Goal: Task Accomplishment & Management: Manage account settings

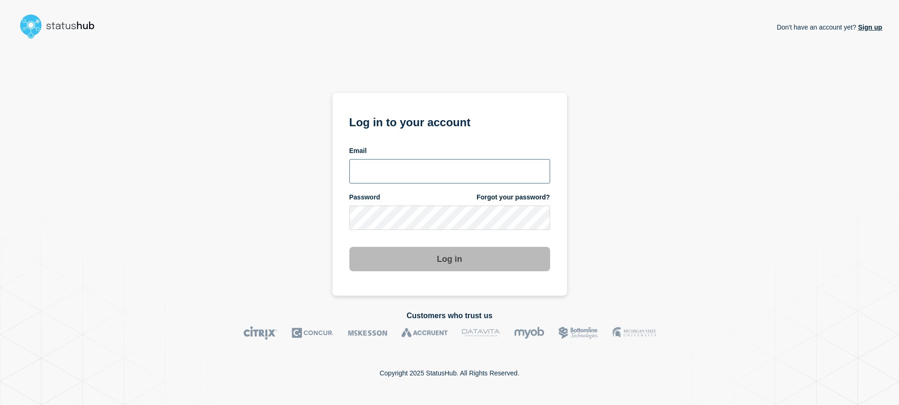
click at [414, 164] on input "email input" at bounding box center [449, 171] width 201 height 24
type input "e"
click at [388, 172] on input "email input" at bounding box center [449, 171] width 201 height 24
type input "[EMAIL_ADDRESS][DOMAIN_NAME]"
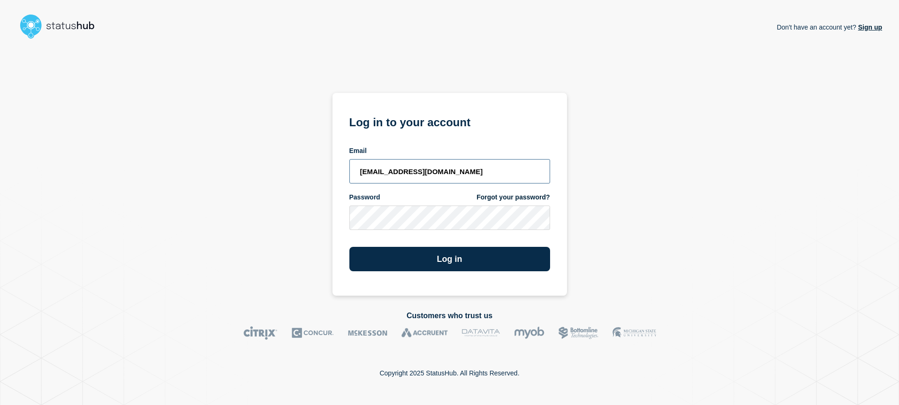
click at [349, 247] on button "Log in" at bounding box center [449, 259] width 201 height 24
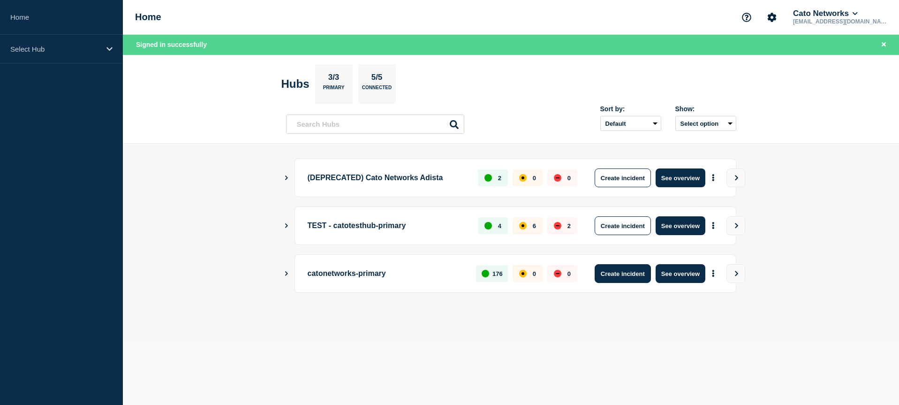
click at [640, 272] on button "Create incident" at bounding box center [622, 273] width 56 height 19
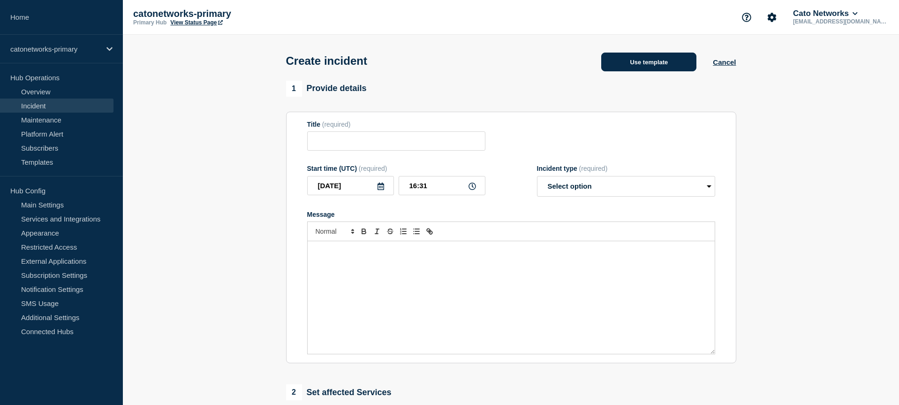
click at [649, 59] on button "Use template" at bounding box center [648, 61] width 95 height 19
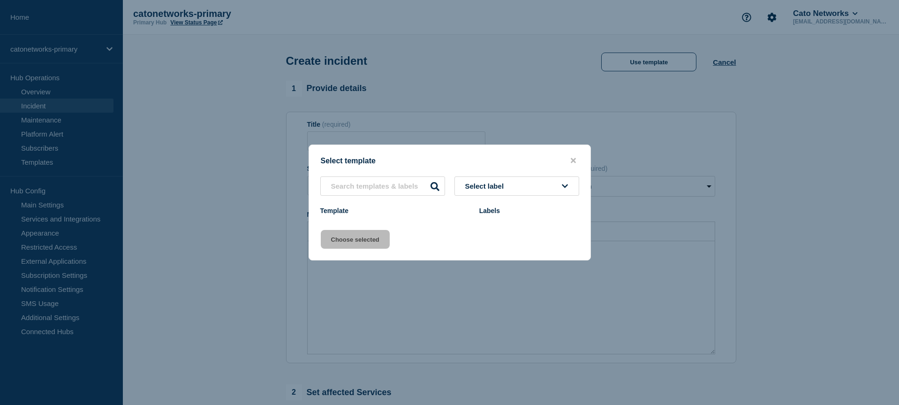
click at [522, 187] on button "Select label" at bounding box center [516, 185] width 125 height 19
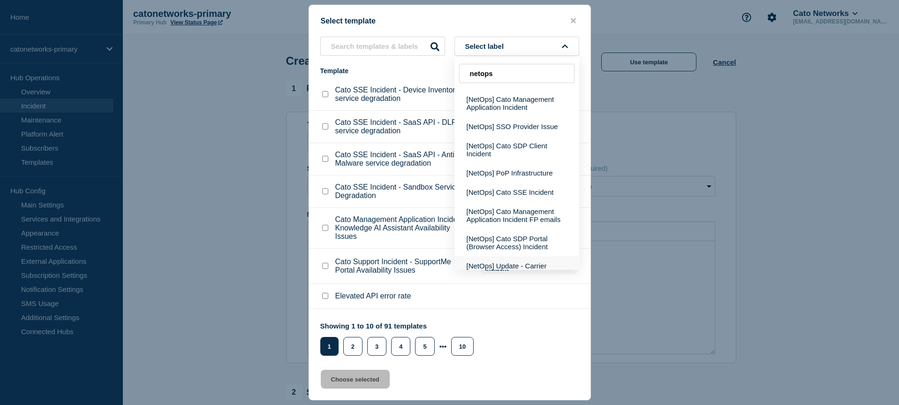
scroll to position [132, 0]
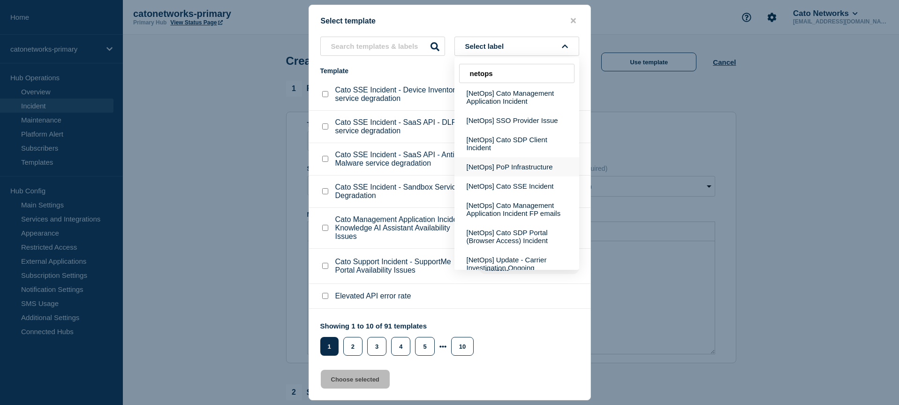
type input "netops"
click at [536, 176] on button "[NetOps] PoP Infrastructure" at bounding box center [516, 166] width 125 height 19
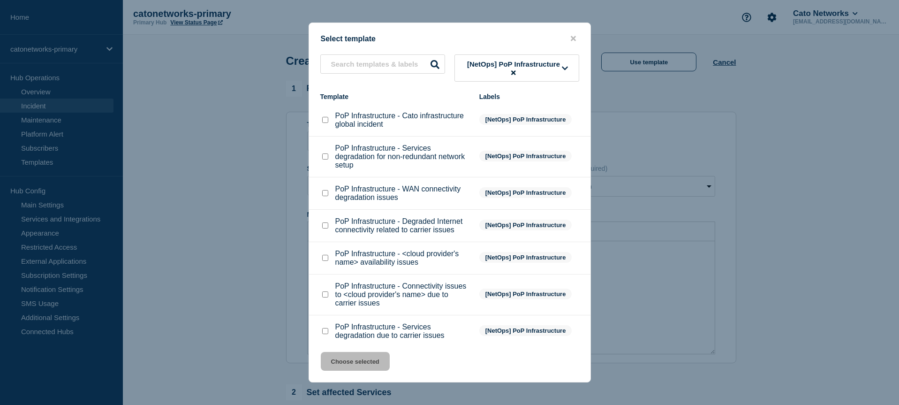
scroll to position [6, 0]
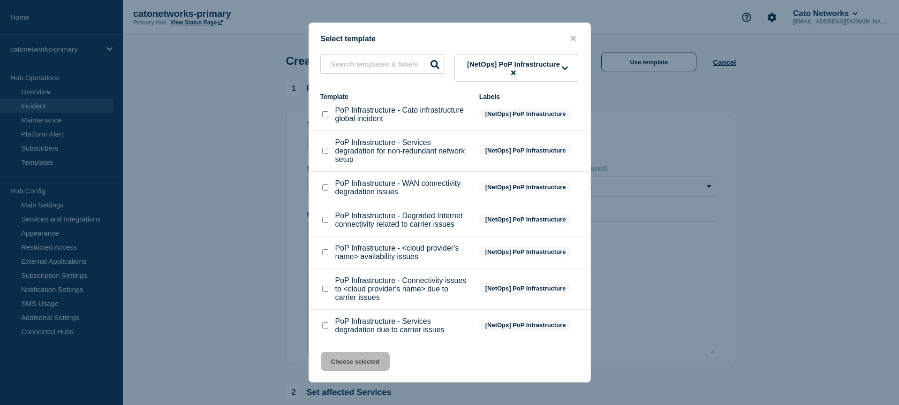
click at [327, 223] on input "PoP Infrastructure - Degraded Internet connectivity related to carrier issues c…" at bounding box center [325, 220] width 6 height 6
checkbox input "true"
drag, startPoint x: 358, startPoint y: 364, endPoint x: 364, endPoint y: 358, distance: 9.0
click at [358, 364] on button "Choose selected" at bounding box center [355, 361] width 69 height 19
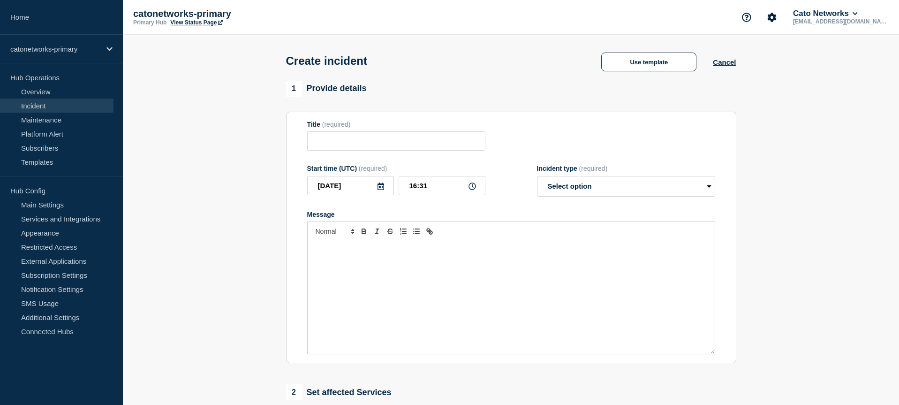
type input "PoP Infrastructure - Degraded Internet connectivity related to carrier issues"
select select "investigating"
radio input "false"
radio input "true"
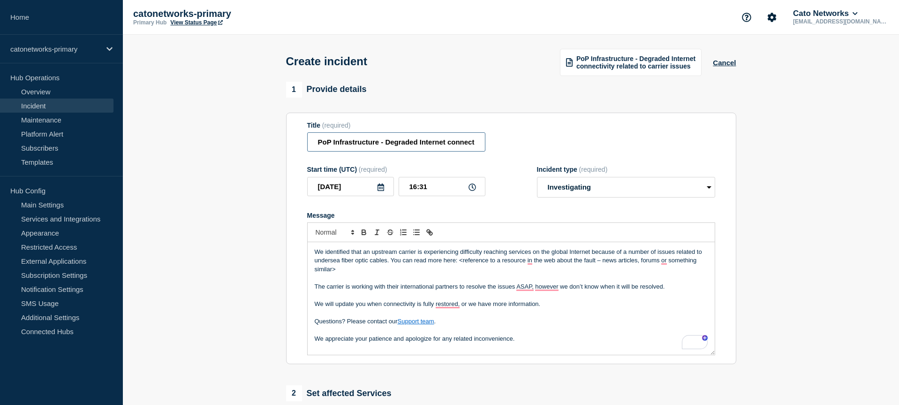
click at [407, 147] on input "PoP Infrastructure - Degraded Internet connectivity related to carrier issues" at bounding box center [396, 141] width 178 height 19
click at [422, 148] on input "PoP Infrastructure - Degraded Internet connectivity related to carrier issues" at bounding box center [396, 141] width 178 height 19
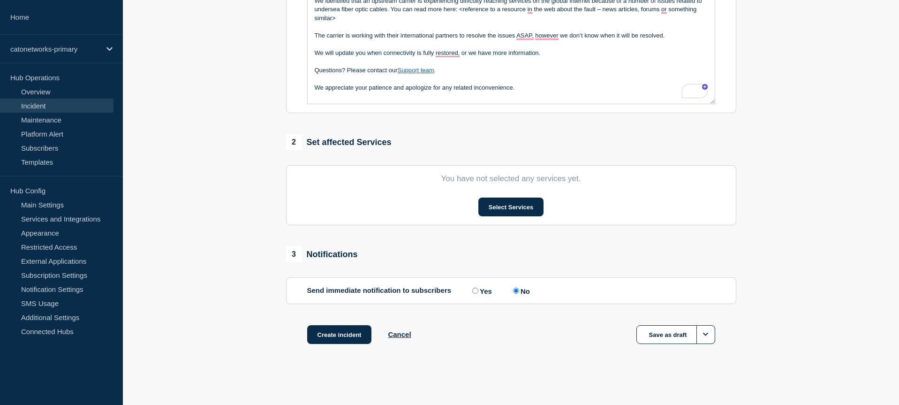
scroll to position [0, 0]
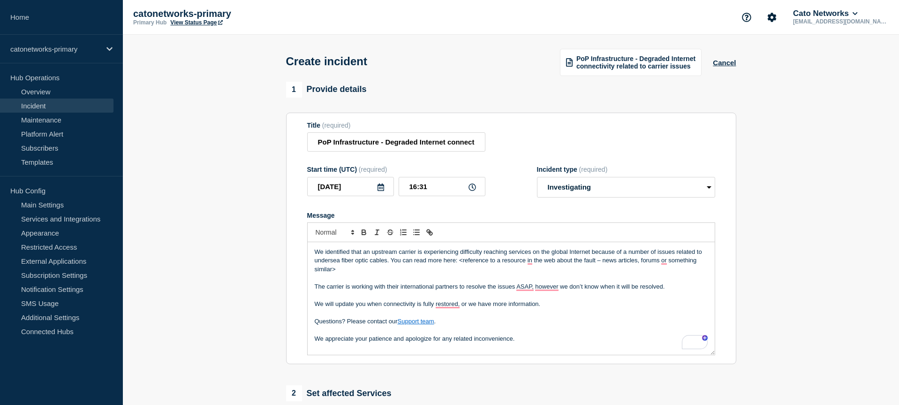
click at [630, 94] on div "1 Provide details" at bounding box center [511, 90] width 450 height 16
click at [714, 63] on button "Cancel" at bounding box center [723, 63] width 23 height 8
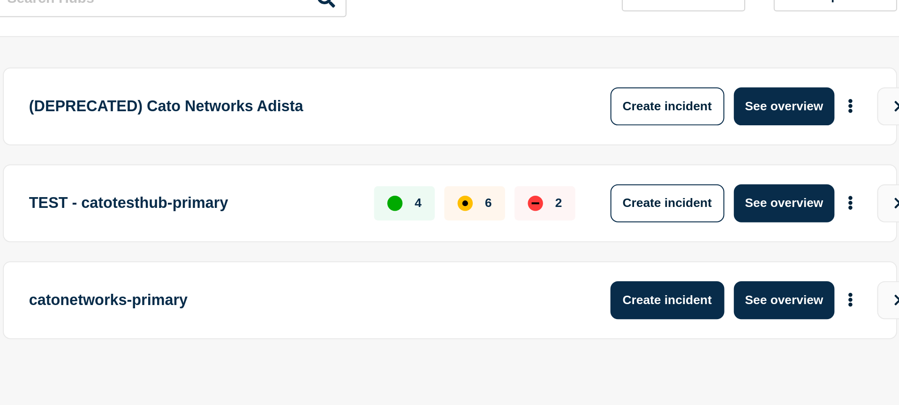
click at [635, 259] on button "Create incident" at bounding box center [622, 253] width 56 height 19
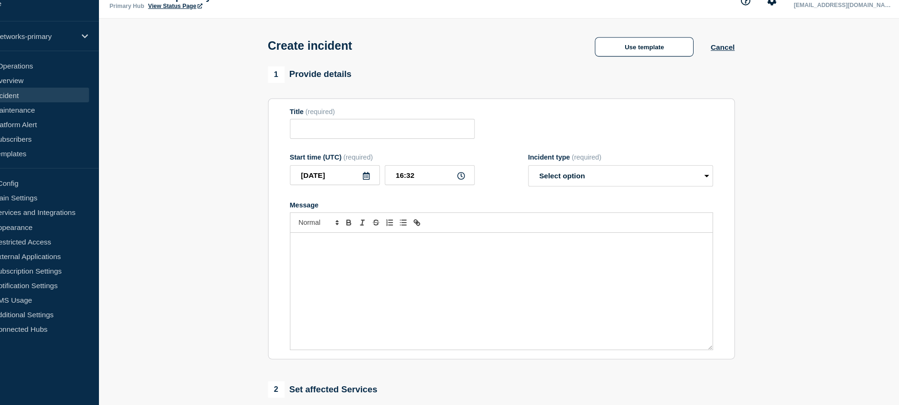
scroll to position [11, 0]
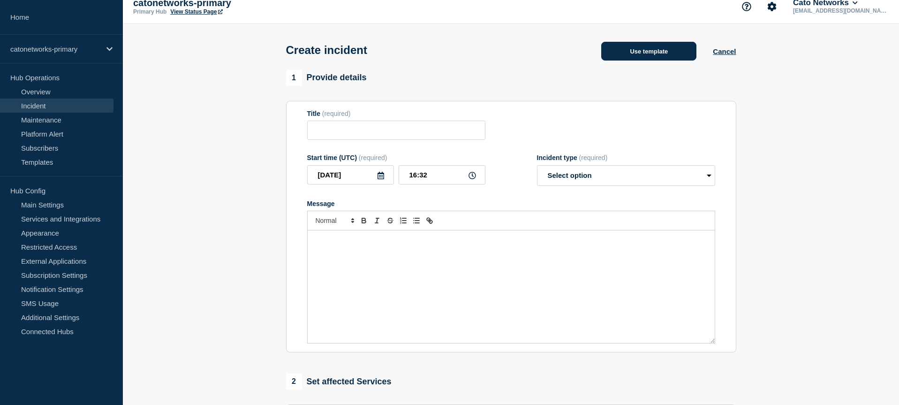
click at [645, 57] on button "Use template" at bounding box center [648, 51] width 95 height 19
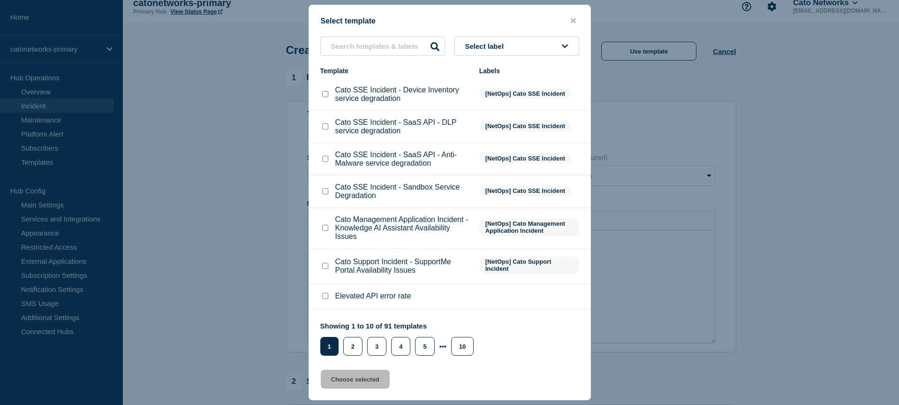
click at [492, 49] on span "Select label" at bounding box center [486, 46] width 43 height 8
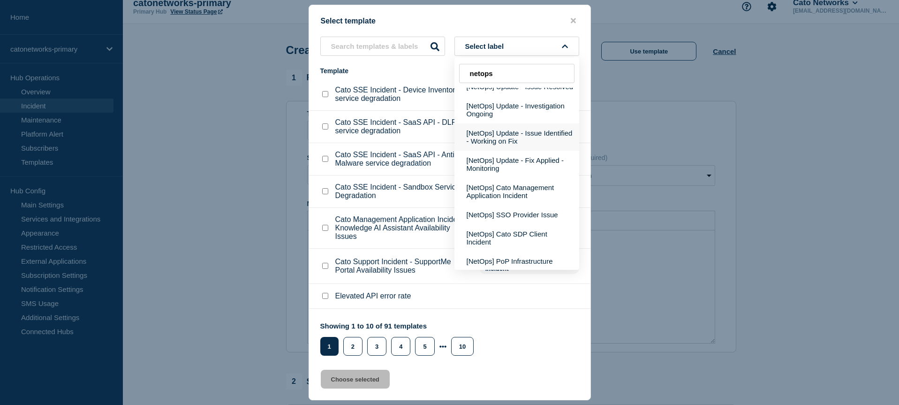
scroll to position [0, 0]
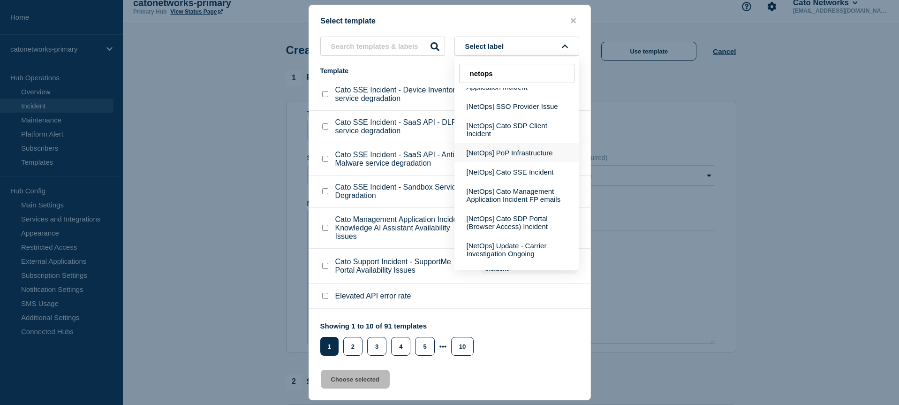
type input "netops"
click at [529, 160] on button "[NetOps] PoP Infrastructure" at bounding box center [516, 150] width 125 height 19
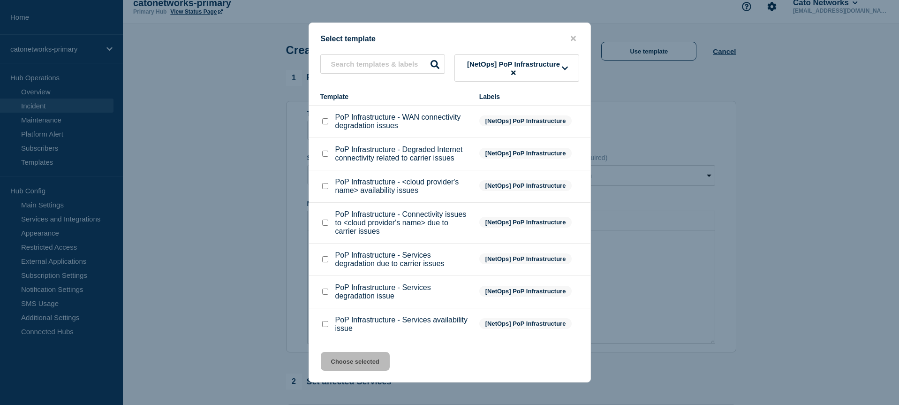
scroll to position [74, 0]
click at [328, 264] on div at bounding box center [324, 259] width 9 height 9
click at [326, 262] on input "PoP Infrastructure - Services degradation due to carrier issues checkbox" at bounding box center [325, 259] width 6 height 6
checkbox input "true"
drag, startPoint x: 341, startPoint y: 367, endPoint x: 359, endPoint y: 366, distance: 17.9
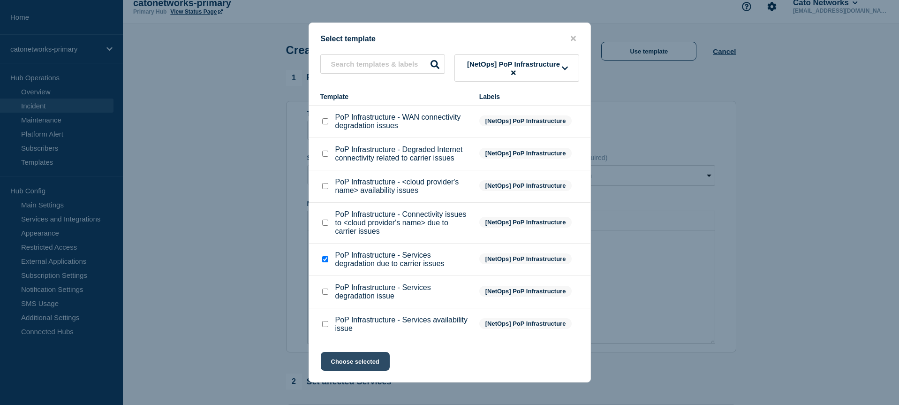
click at [341, 367] on button "Choose selected" at bounding box center [355, 361] width 69 height 19
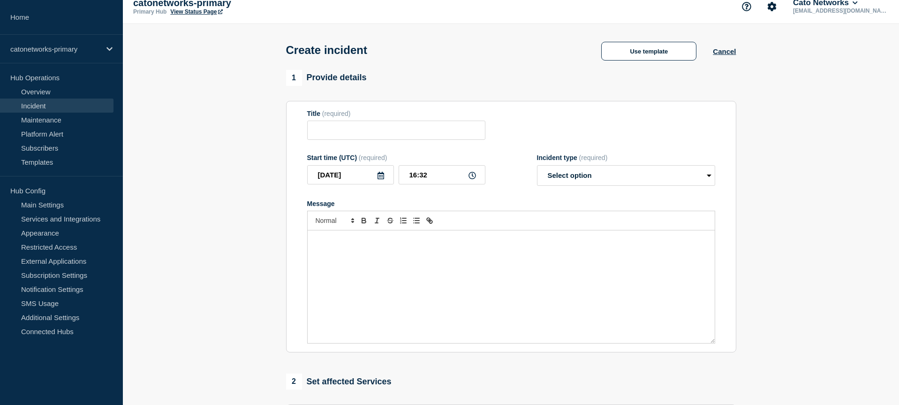
type input "PoP Infrastructure - Services degradation due to carrier issues"
select select "investigating"
radio input "false"
radio input "true"
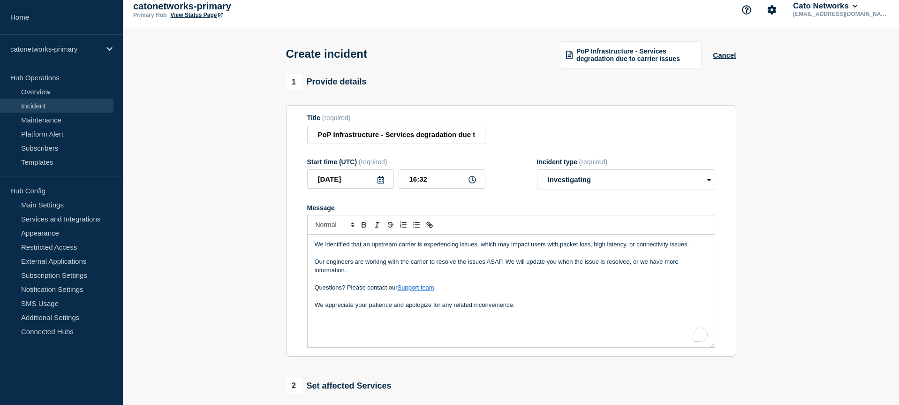
scroll to position [0, 0]
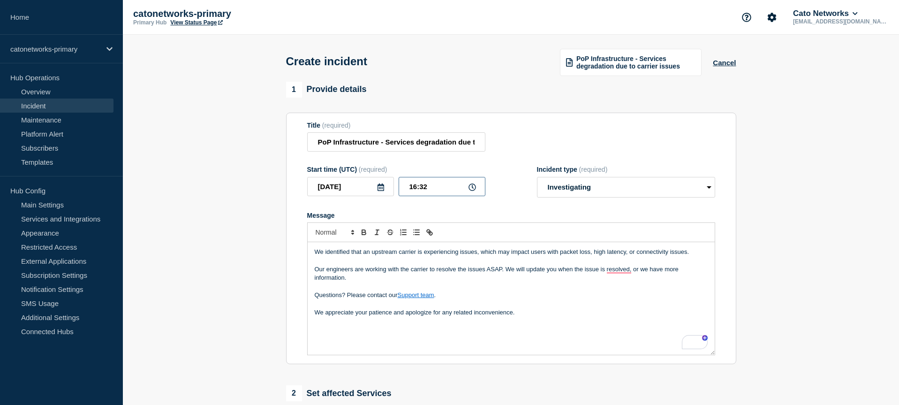
click at [421, 192] on input "16:32" at bounding box center [441, 186] width 87 height 19
drag, startPoint x: 421, startPoint y: 192, endPoint x: 405, endPoint y: 192, distance: 16.4
click at [421, 192] on input "16:32" at bounding box center [441, 186] width 87 height 19
click at [409, 192] on input "16:32" at bounding box center [441, 186] width 87 height 19
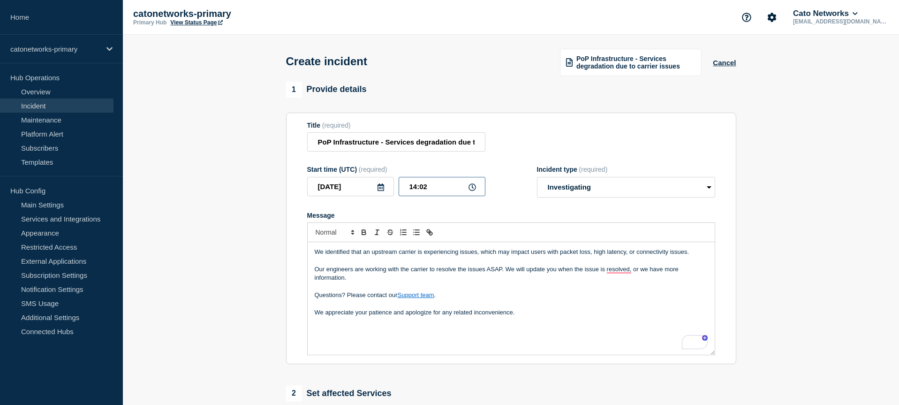
type input "14:00"
click at [353, 336] on div "We identified that an upstream carrier is experiencing issues, which may impact…" at bounding box center [510, 298] width 407 height 112
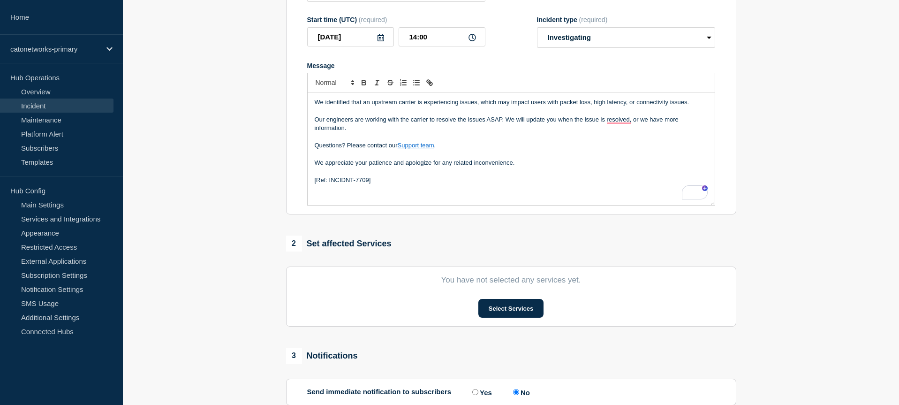
scroll to position [180, 0]
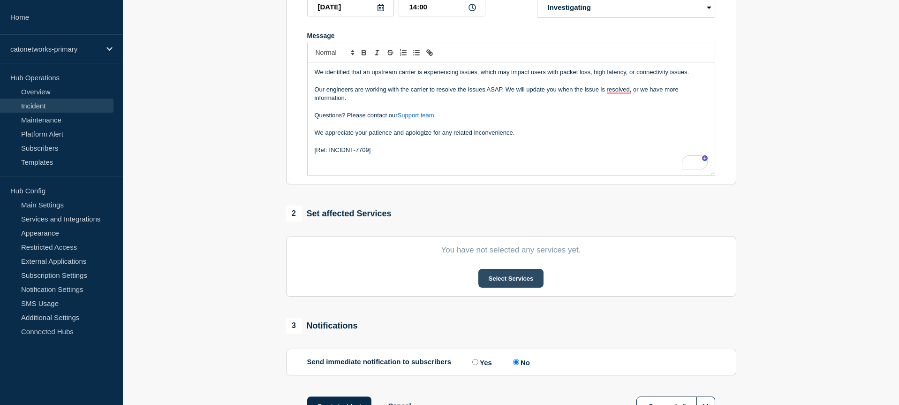
click at [510, 284] on button "Select Services" at bounding box center [510, 278] width 65 height 19
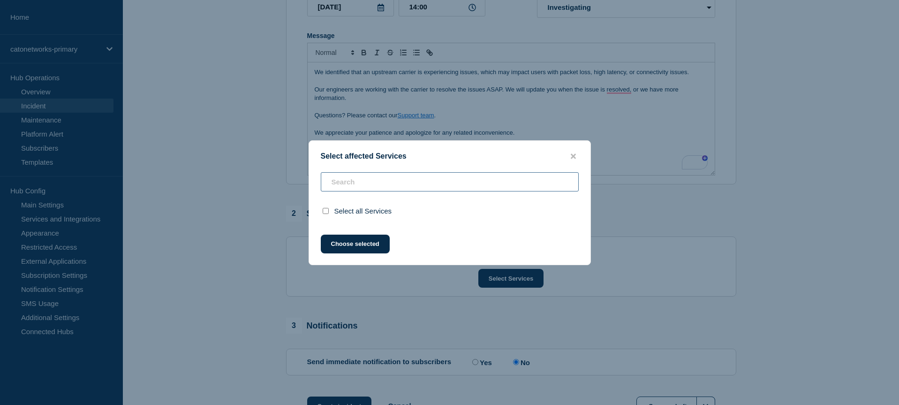
click at [397, 178] on input "text" at bounding box center [450, 181] width 258 height 19
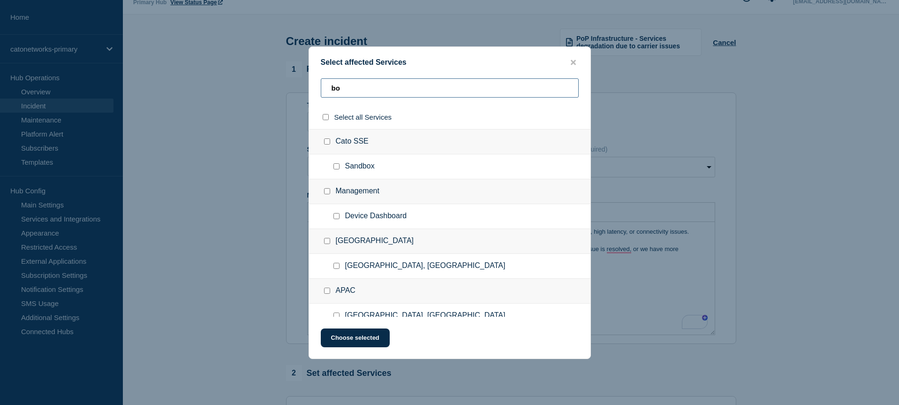
scroll to position [0, 0]
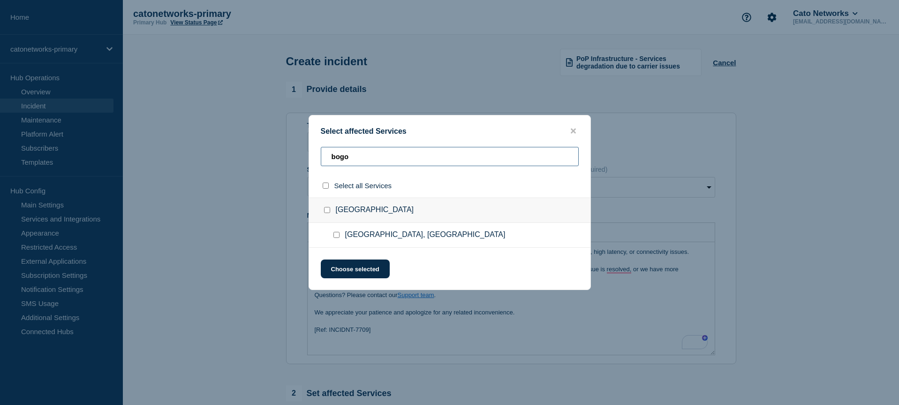
type input "bogo"
click at [387, 236] on span "Bogota, Colombia" at bounding box center [425, 234] width 160 height 9
click at [351, 238] on span "Bogota, Colombia" at bounding box center [425, 234] width 160 height 9
click at [340, 237] on div at bounding box center [338, 234] width 14 height 9
click at [335, 237] on input "Bogota, Colombia checkbox" at bounding box center [336, 235] width 6 height 6
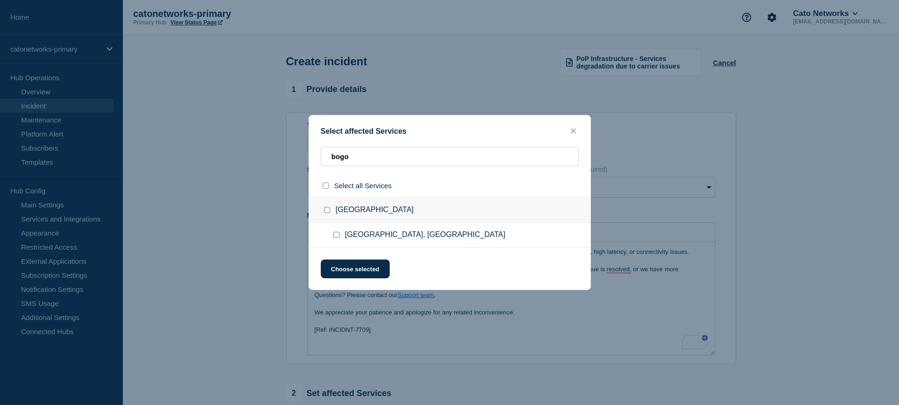
checkbox input "true"
click at [347, 272] on button "Choose selected" at bounding box center [355, 268] width 69 height 19
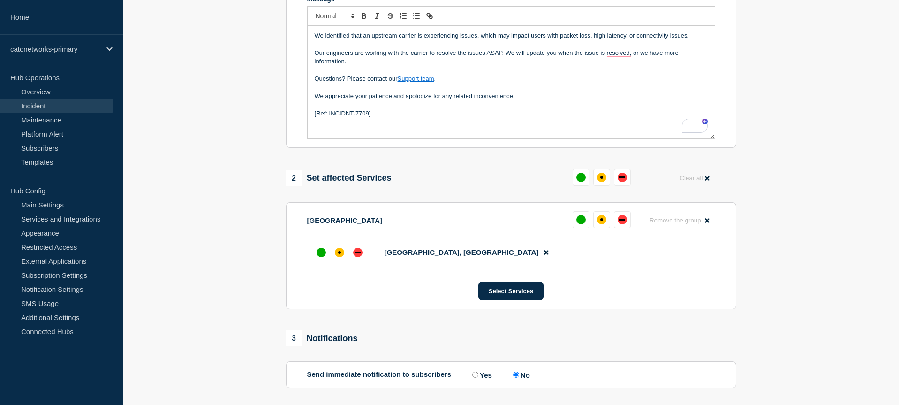
scroll to position [260, 0]
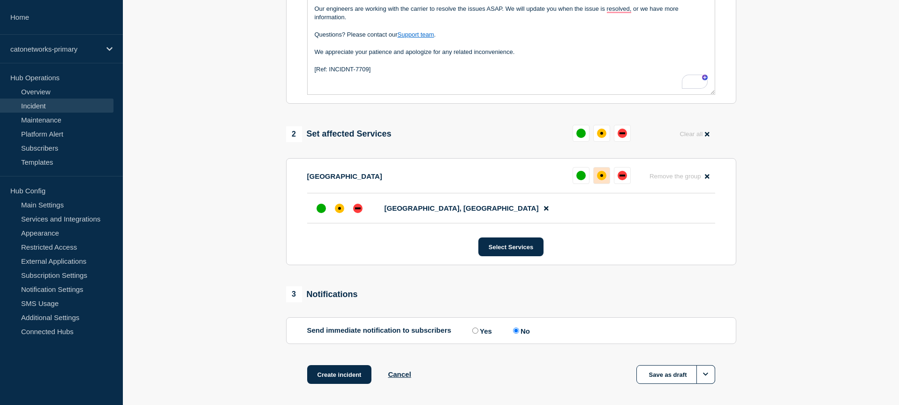
drag, startPoint x: 599, startPoint y: 143, endPoint x: 603, endPoint y: 184, distance: 40.5
click at [599, 138] on div "affected" at bounding box center [601, 132] width 9 height 9
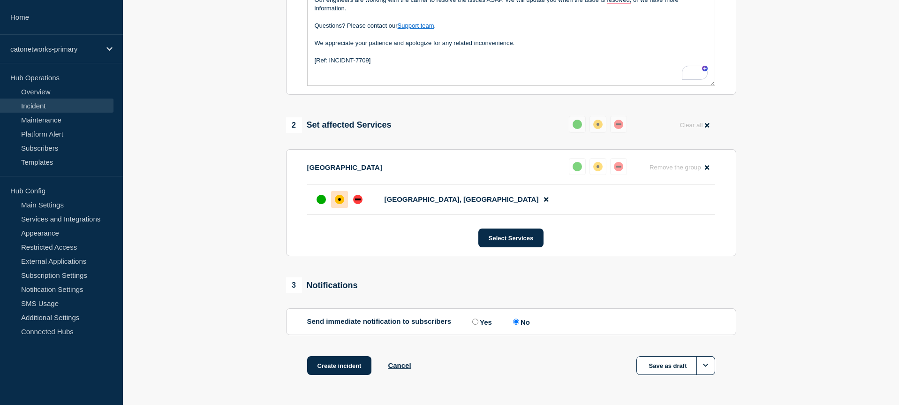
scroll to position [314, 0]
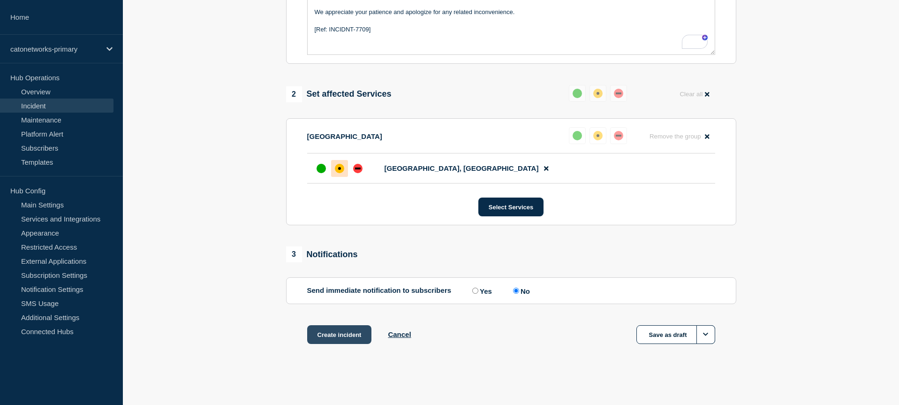
click at [330, 331] on button "Create incident" at bounding box center [339, 334] width 65 height 19
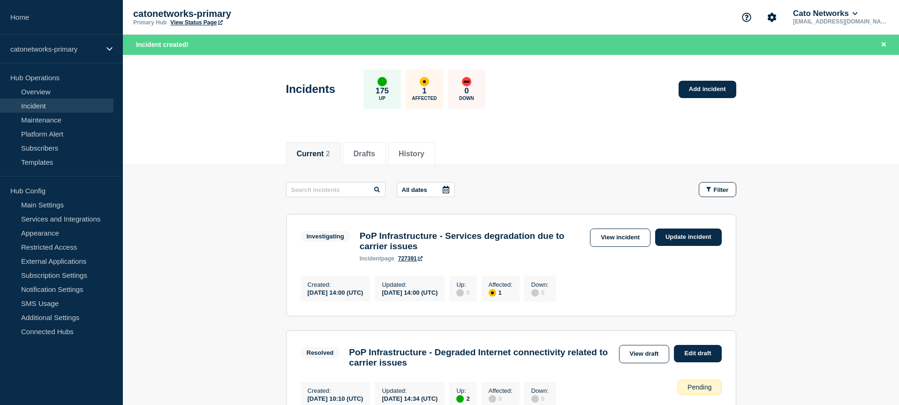
scroll to position [34, 0]
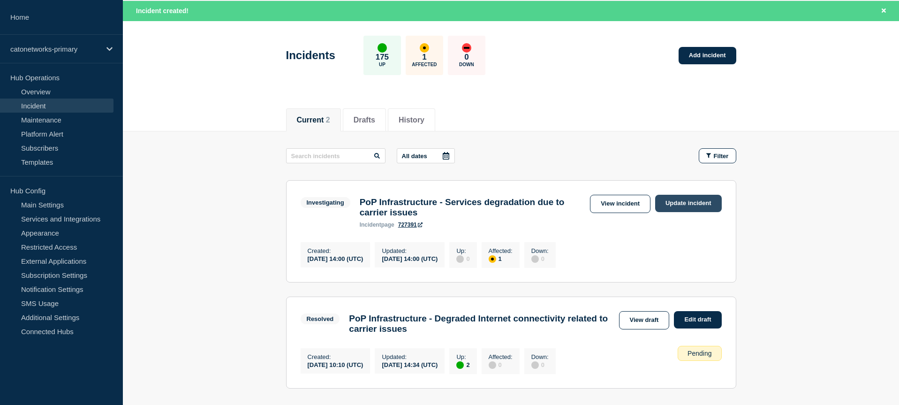
click at [674, 208] on link "Update incident" at bounding box center [688, 203] width 67 height 17
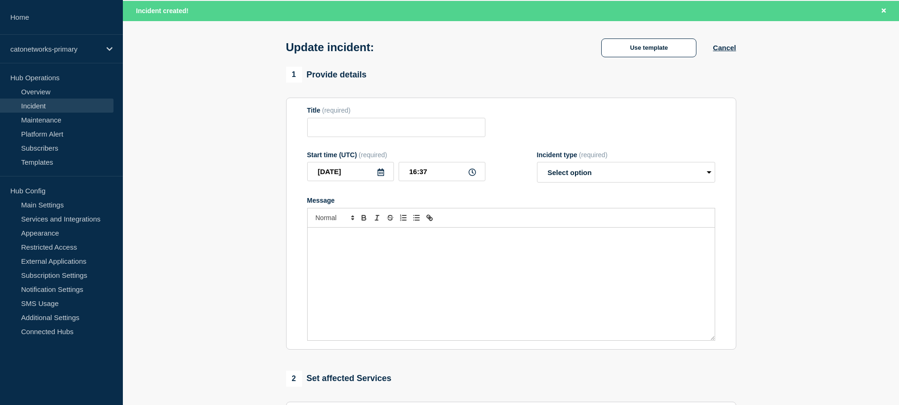
type input "PoP Infrastructure - Services degradation due to carrier issues"
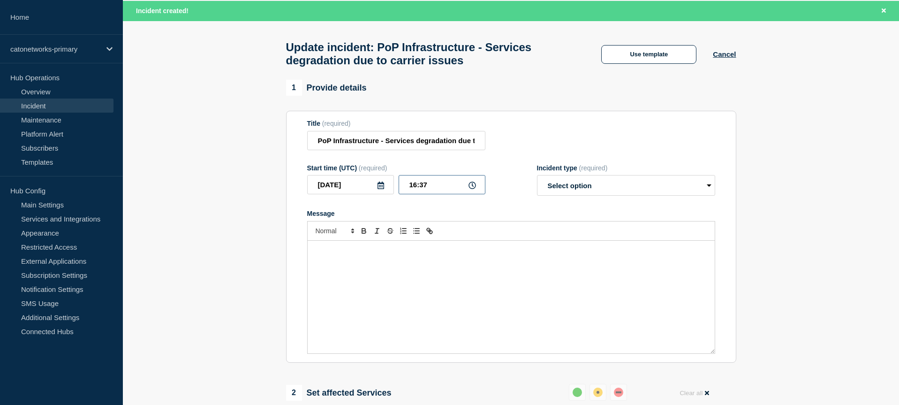
click at [410, 192] on input "16:37" at bounding box center [441, 184] width 87 height 19
type input "14:35"
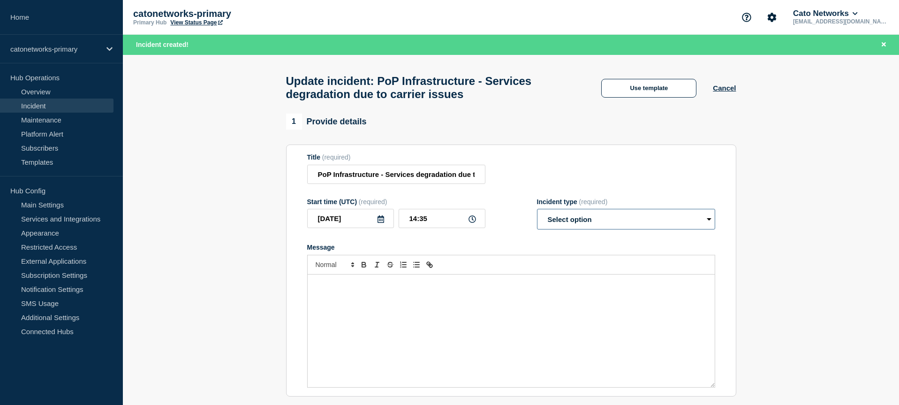
click at [606, 228] on select "Select option Investigating Identified Monitoring Resolved" at bounding box center [626, 219] width 178 height 21
click at [645, 90] on button "Use template" at bounding box center [648, 88] width 95 height 19
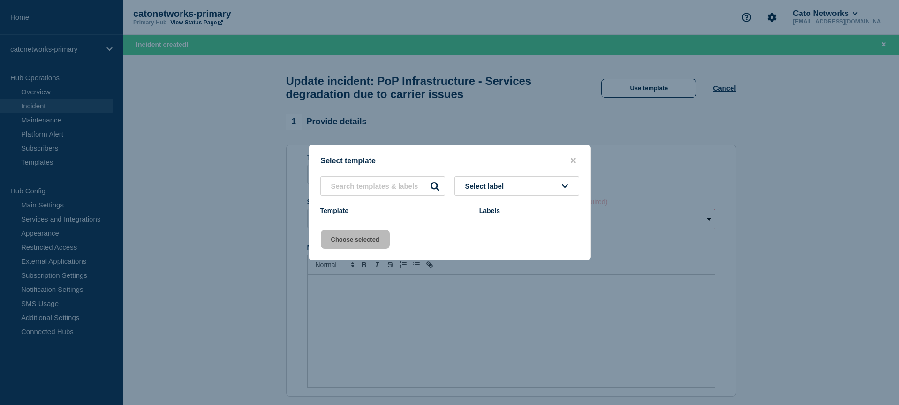
click at [489, 189] on span "Select label" at bounding box center [486, 186] width 43 height 8
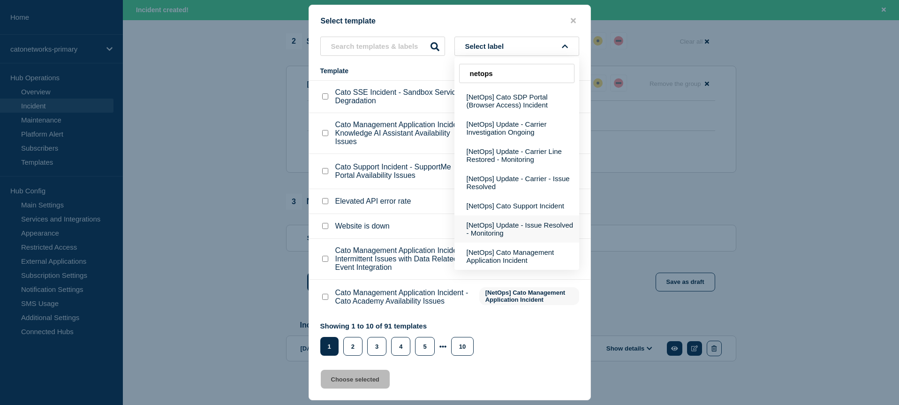
scroll to position [302, 0]
type input "netops"
click at [510, 186] on button "[NetOps] Update - Carrier - Issue Resolved" at bounding box center [516, 182] width 125 height 27
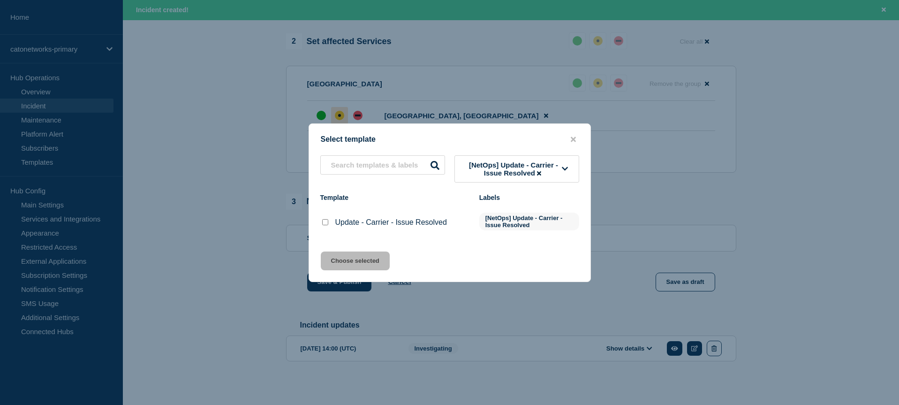
scroll to position [0, 0]
click at [321, 224] on div at bounding box center [324, 221] width 9 height 9
click at [324, 225] on input "Update - Carrier - Issue Resolved checkbox" at bounding box center [325, 222] width 6 height 6
checkbox input "true"
click at [348, 262] on button "Choose selected" at bounding box center [355, 260] width 69 height 19
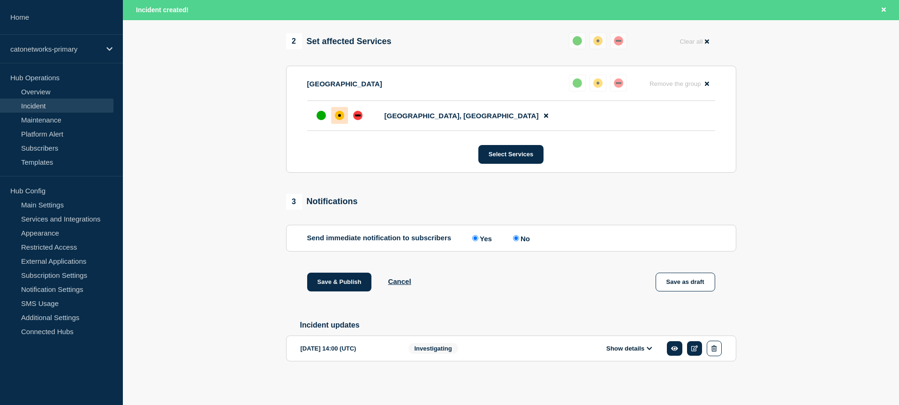
select select "resolved"
radio input "false"
radio input "true"
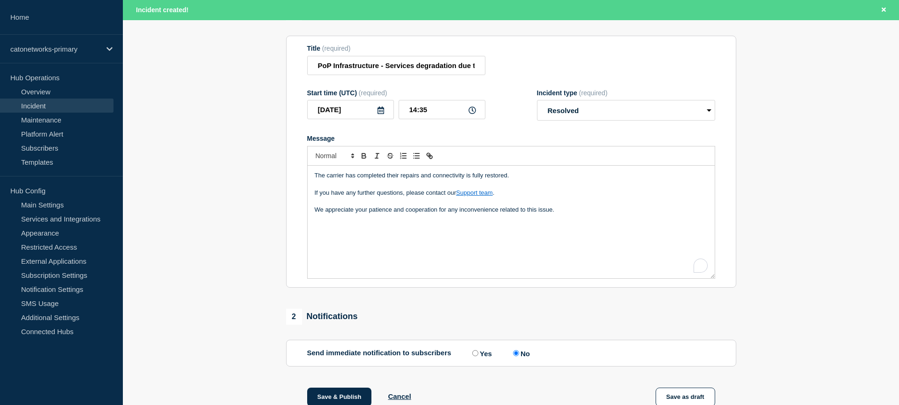
scroll to position [105, 0]
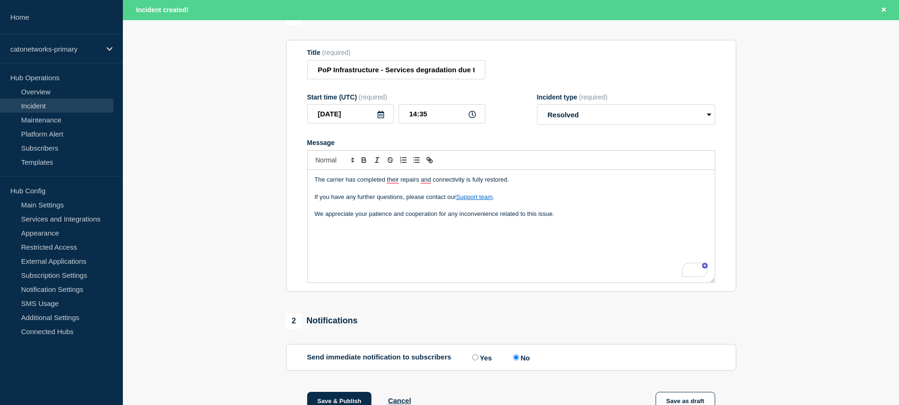
click at [577, 218] on p "We appreciate your patience and cooperation for any inconvenience related to th…" at bounding box center [511, 214] width 393 height 8
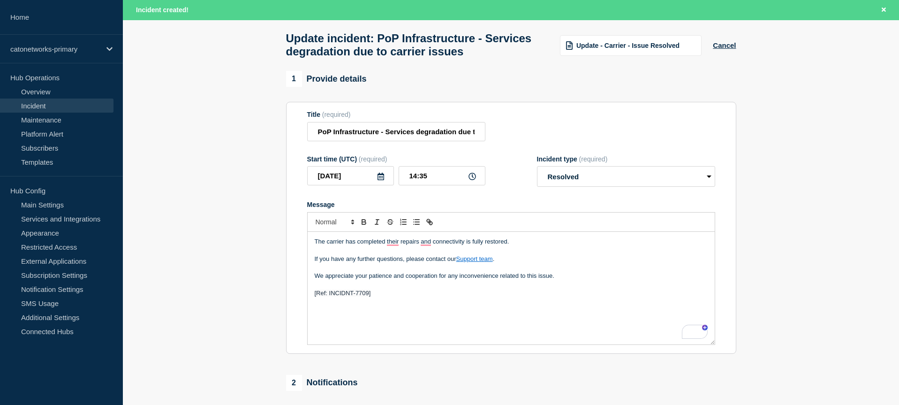
scroll to position [238, 0]
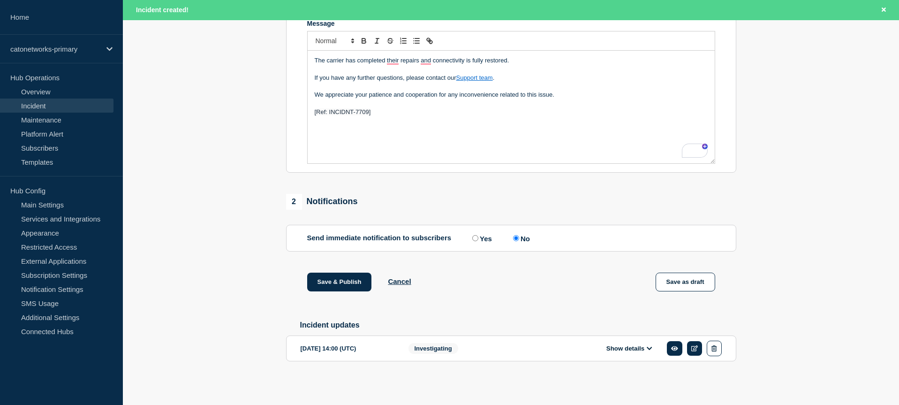
drag, startPoint x: 555, startPoint y: 302, endPoint x: 489, endPoint y: 296, distance: 65.9
click at [555, 302] on div "Save & Publish Cancel Save as draft" at bounding box center [511, 293] width 450 height 42
click at [342, 285] on button "Save & Publish" at bounding box center [339, 281] width 65 height 19
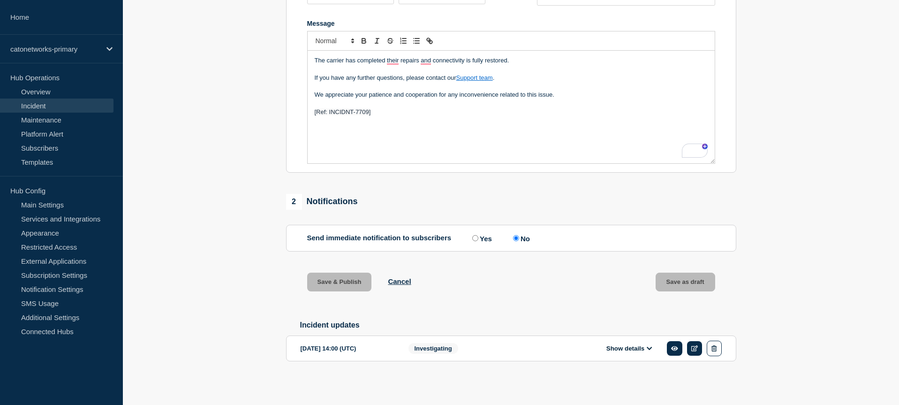
scroll to position [218, 0]
